Goal: Navigation & Orientation: Go to known website

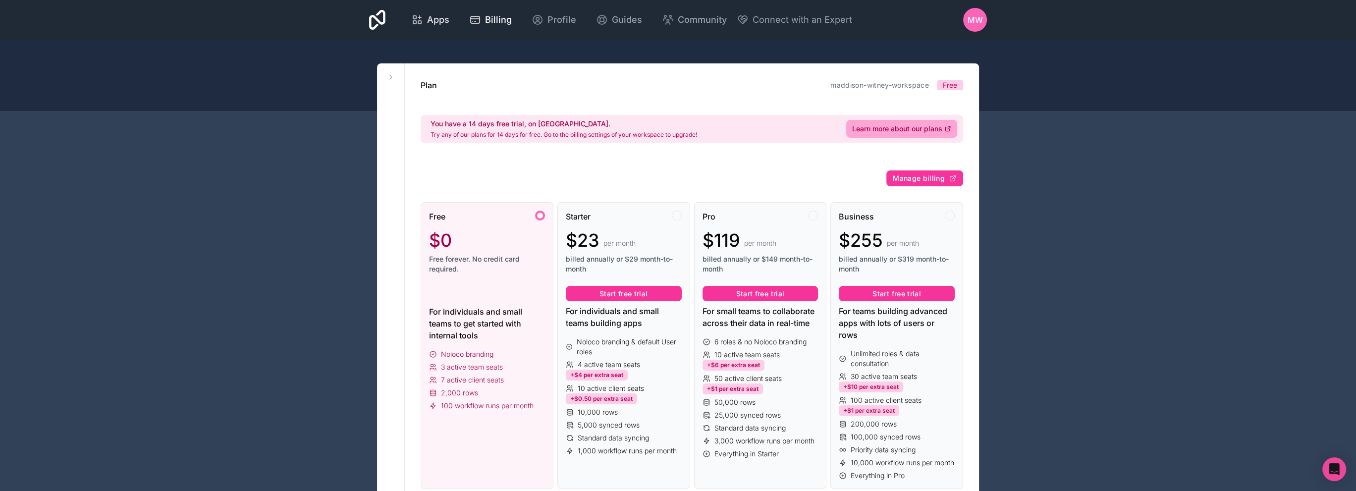
click at [424, 24] on div "Apps" at bounding box center [430, 20] width 38 height 14
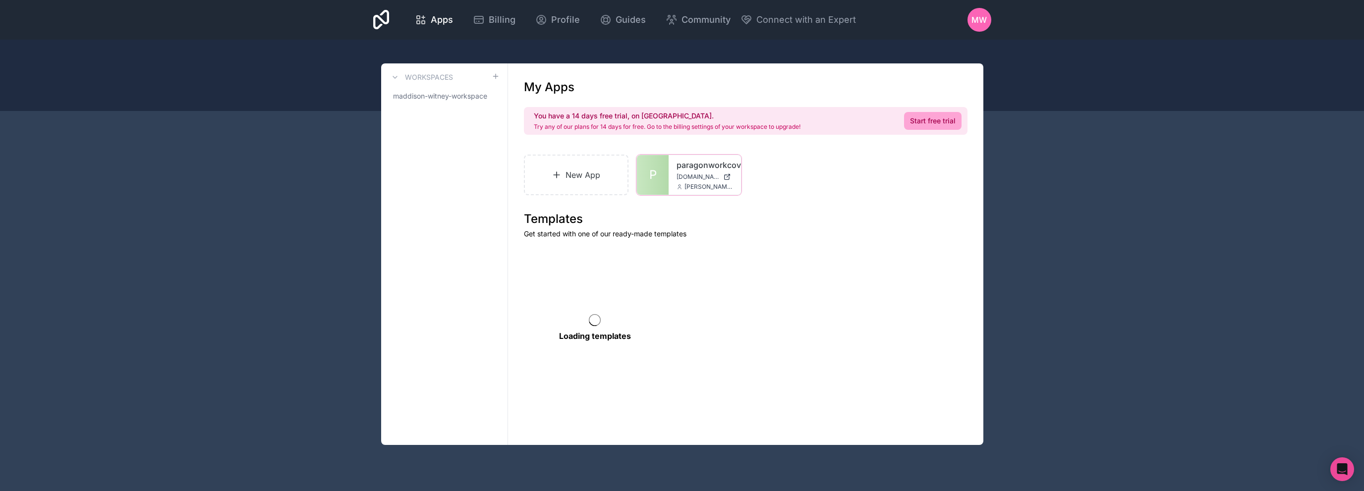
click at [684, 173] on span "paragonworkcover.noloco.co" at bounding box center [698, 177] width 43 height 8
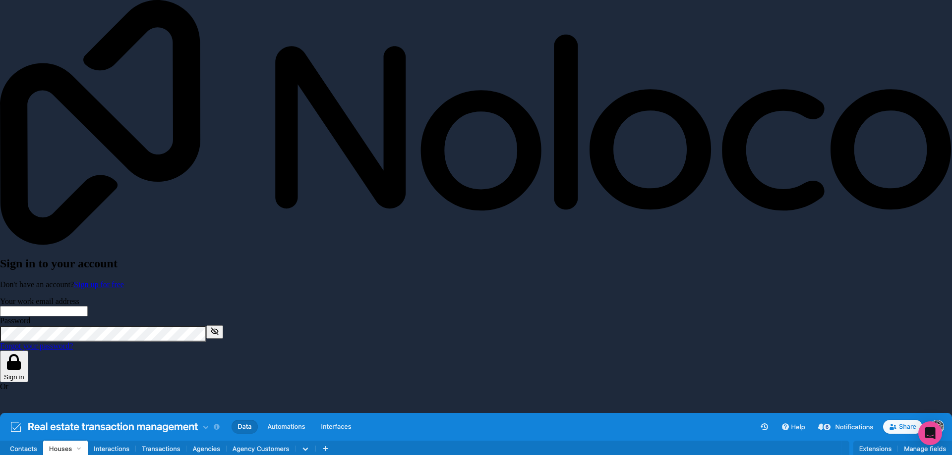
type input "[PERSON_NAME][EMAIL_ADDRESS][DOMAIN_NAME]"
click at [28, 351] on button "Sign in" at bounding box center [14, 367] width 28 height 32
